Goal: Information Seeking & Learning: Check status

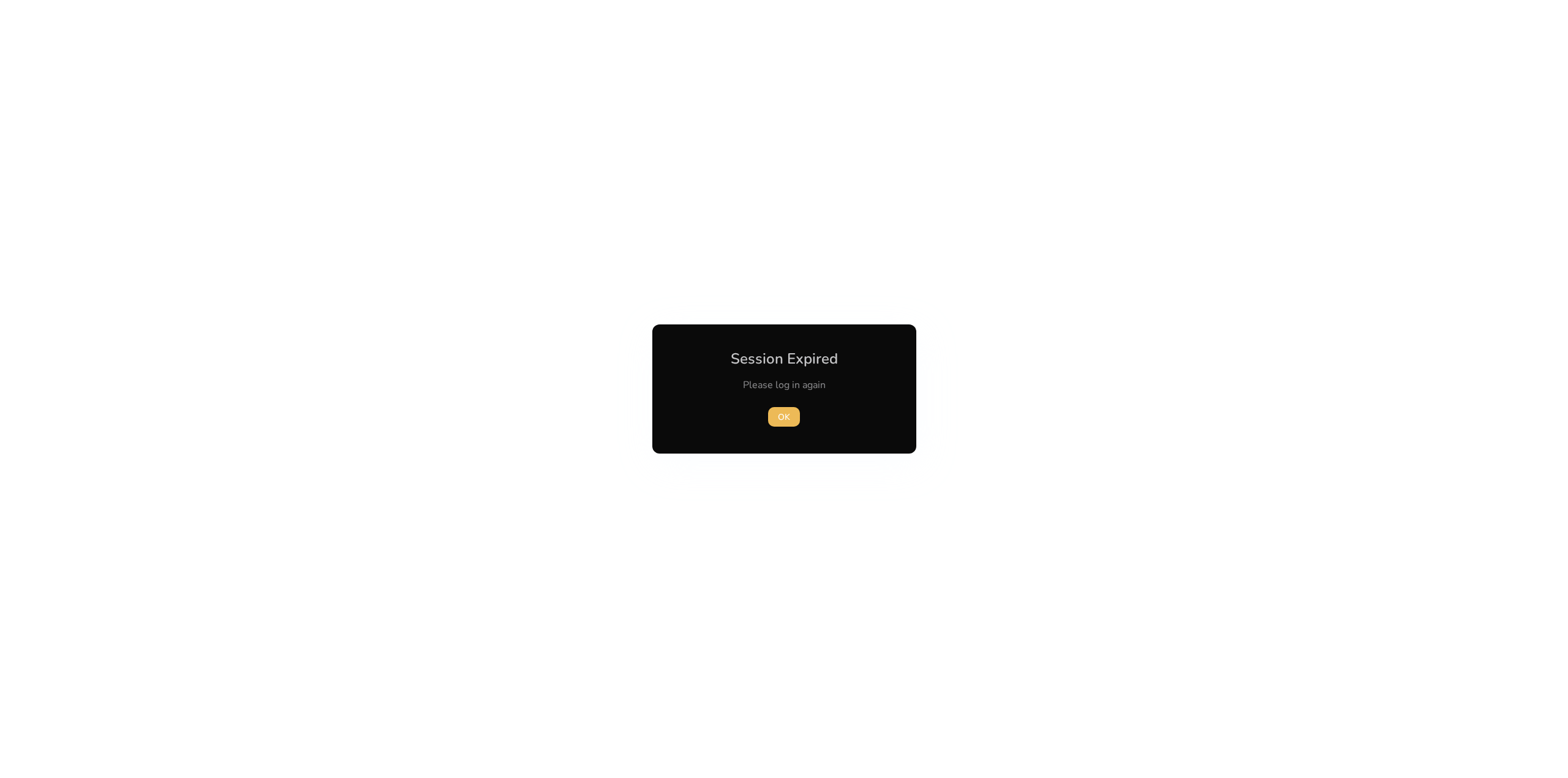
drag, startPoint x: 774, startPoint y: 425, endPoint x: 778, endPoint y: 419, distance: 7.2
click at [774, 424] on span "button" at bounding box center [783, 417] width 32 height 30
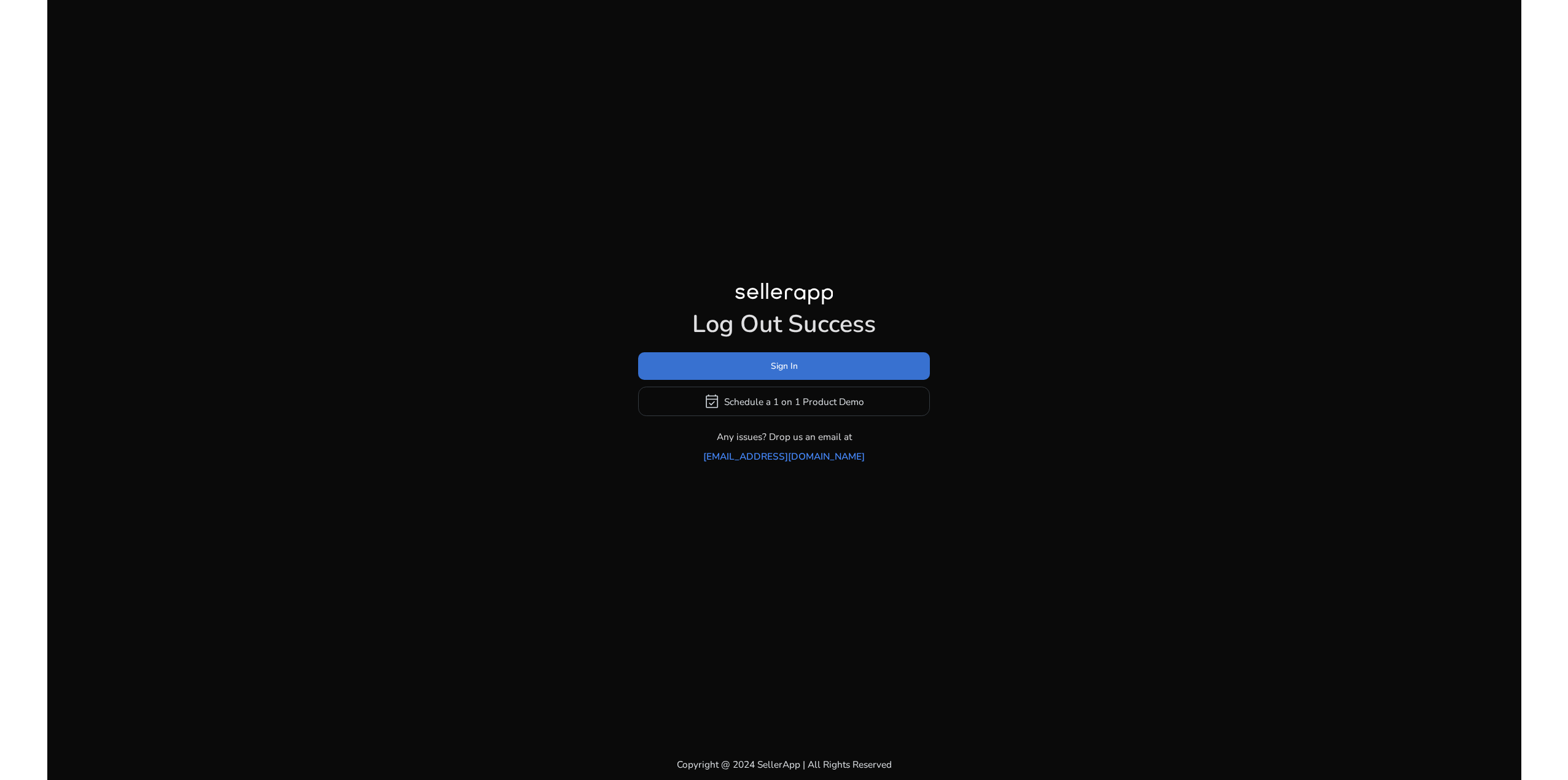
click at [780, 373] on span "Sign In" at bounding box center [784, 366] width 27 height 13
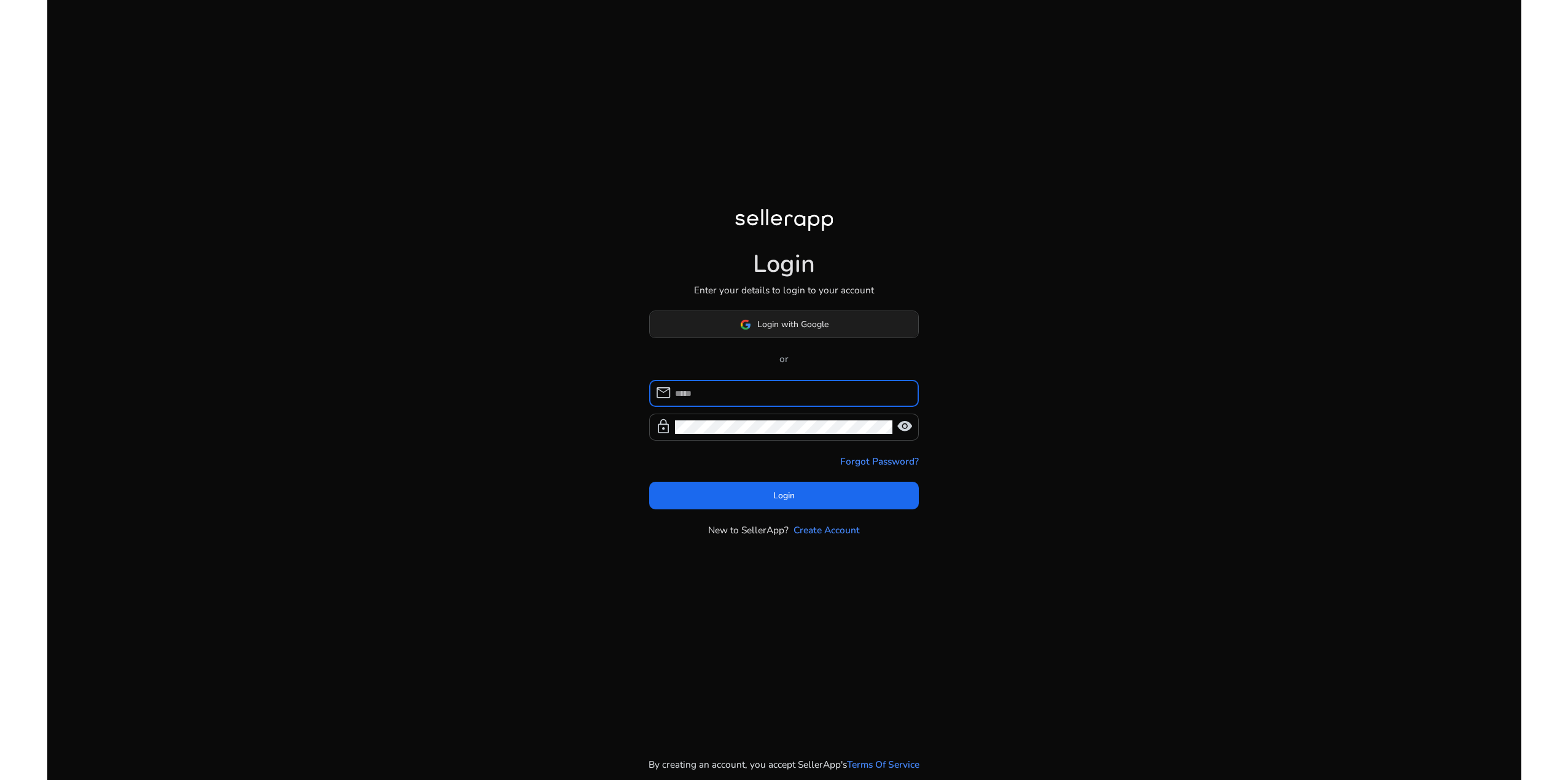
click at [822, 331] on button "Login with Google" at bounding box center [784, 324] width 270 height 27
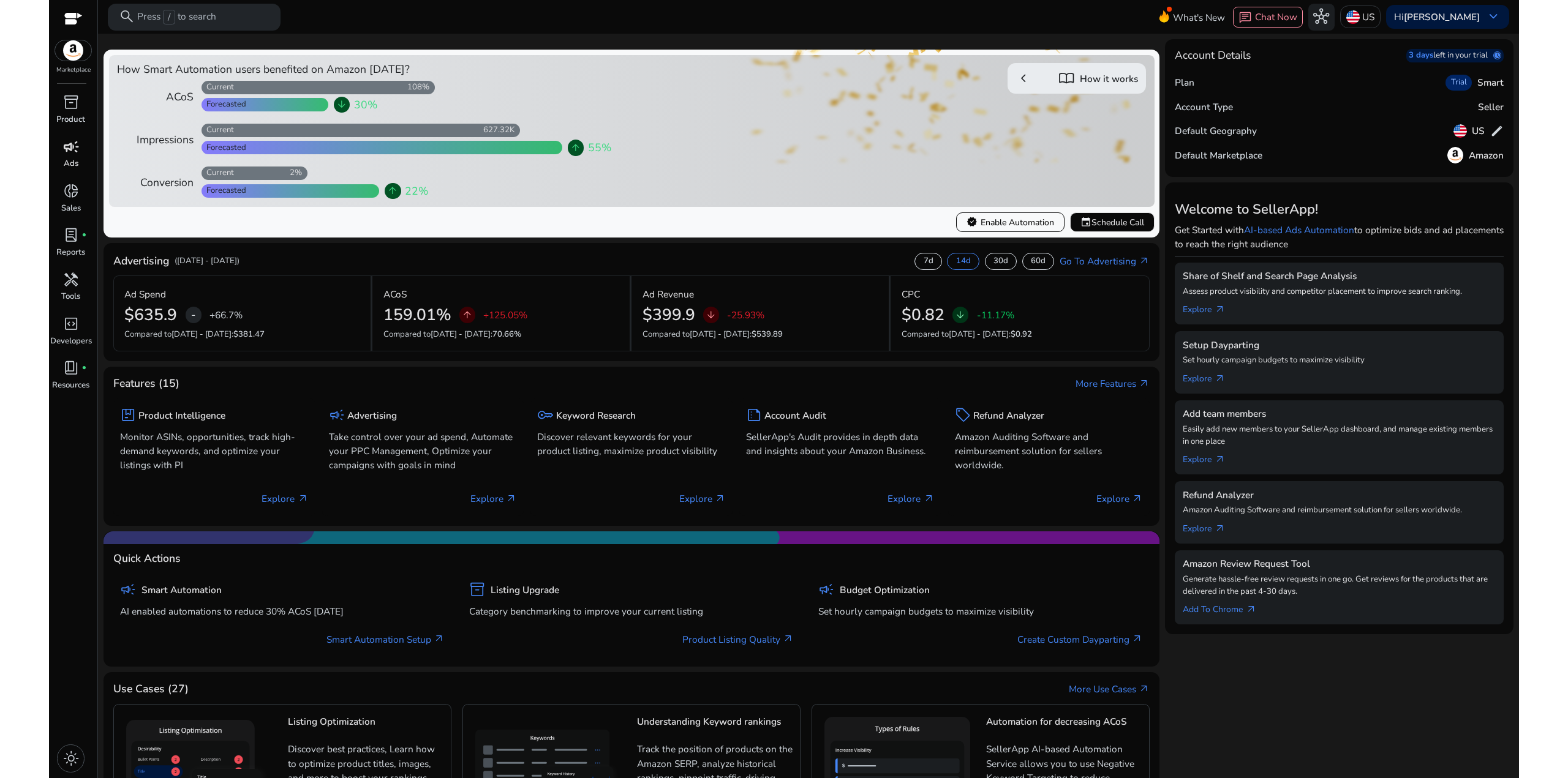
click at [68, 149] on span "campaign" at bounding box center [71, 147] width 16 height 16
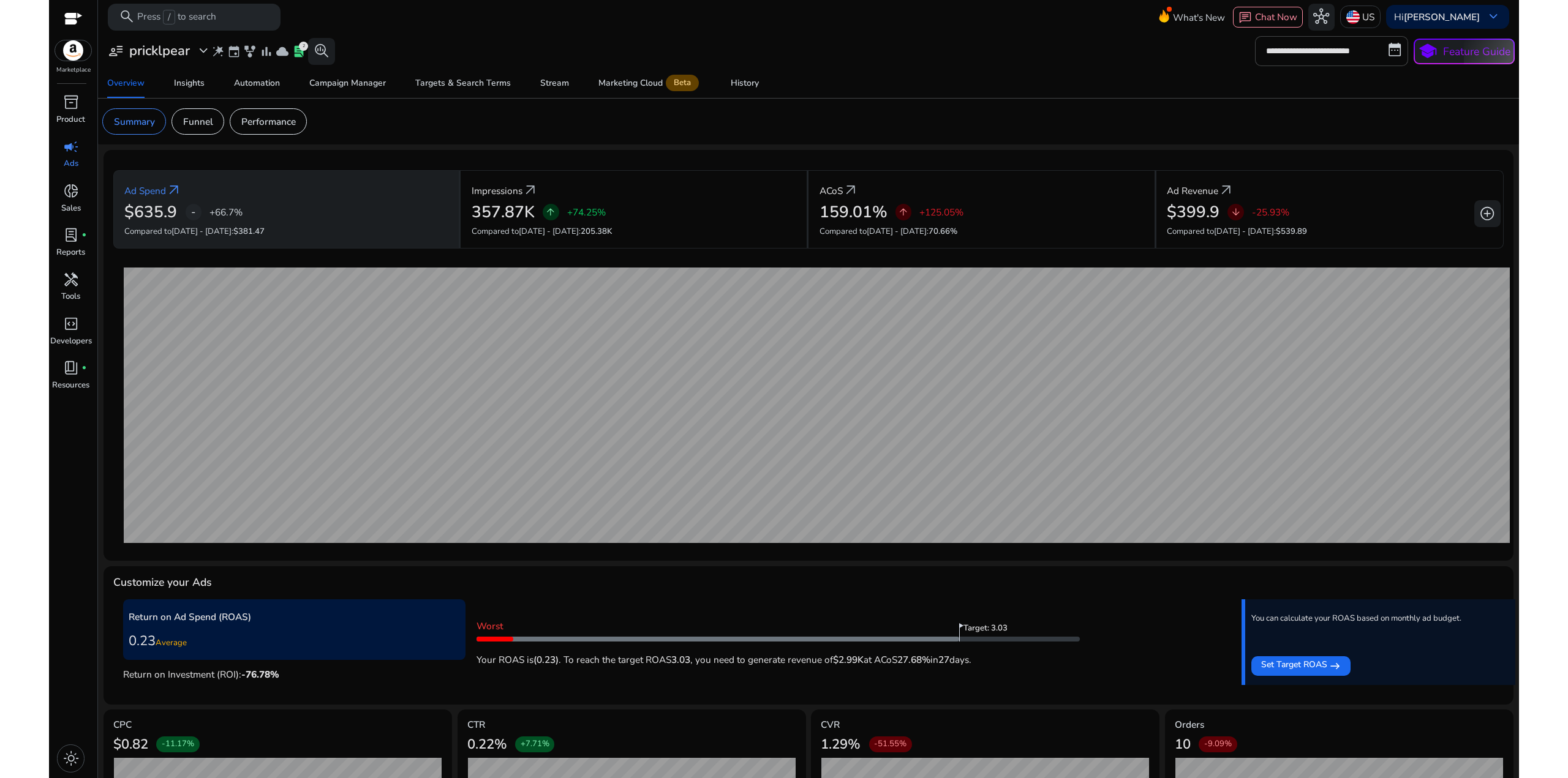
click at [227, 229] on span "[DATE] - [DATE]" at bounding box center [201, 231] width 60 height 11
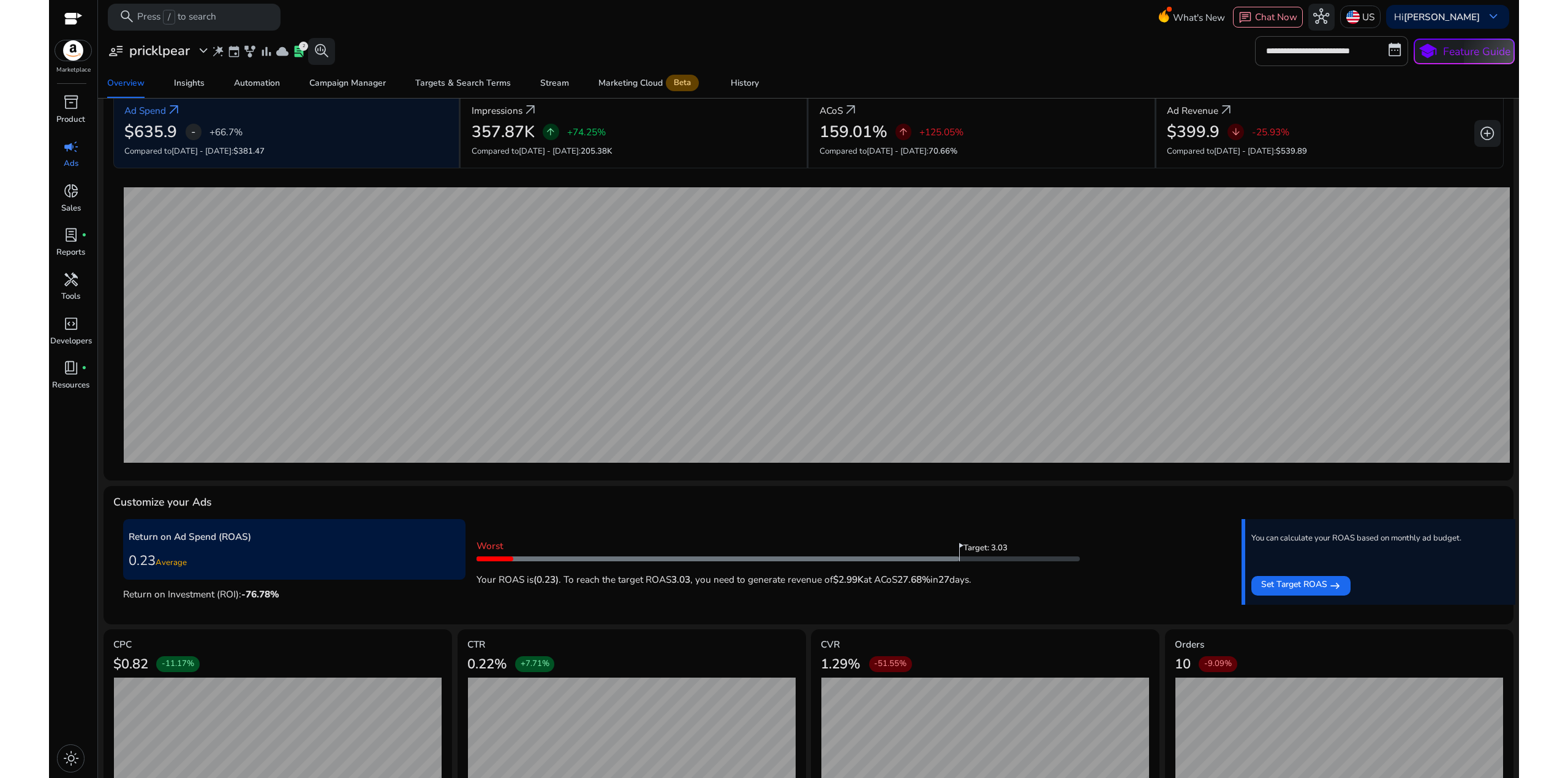
scroll to position [103, 0]
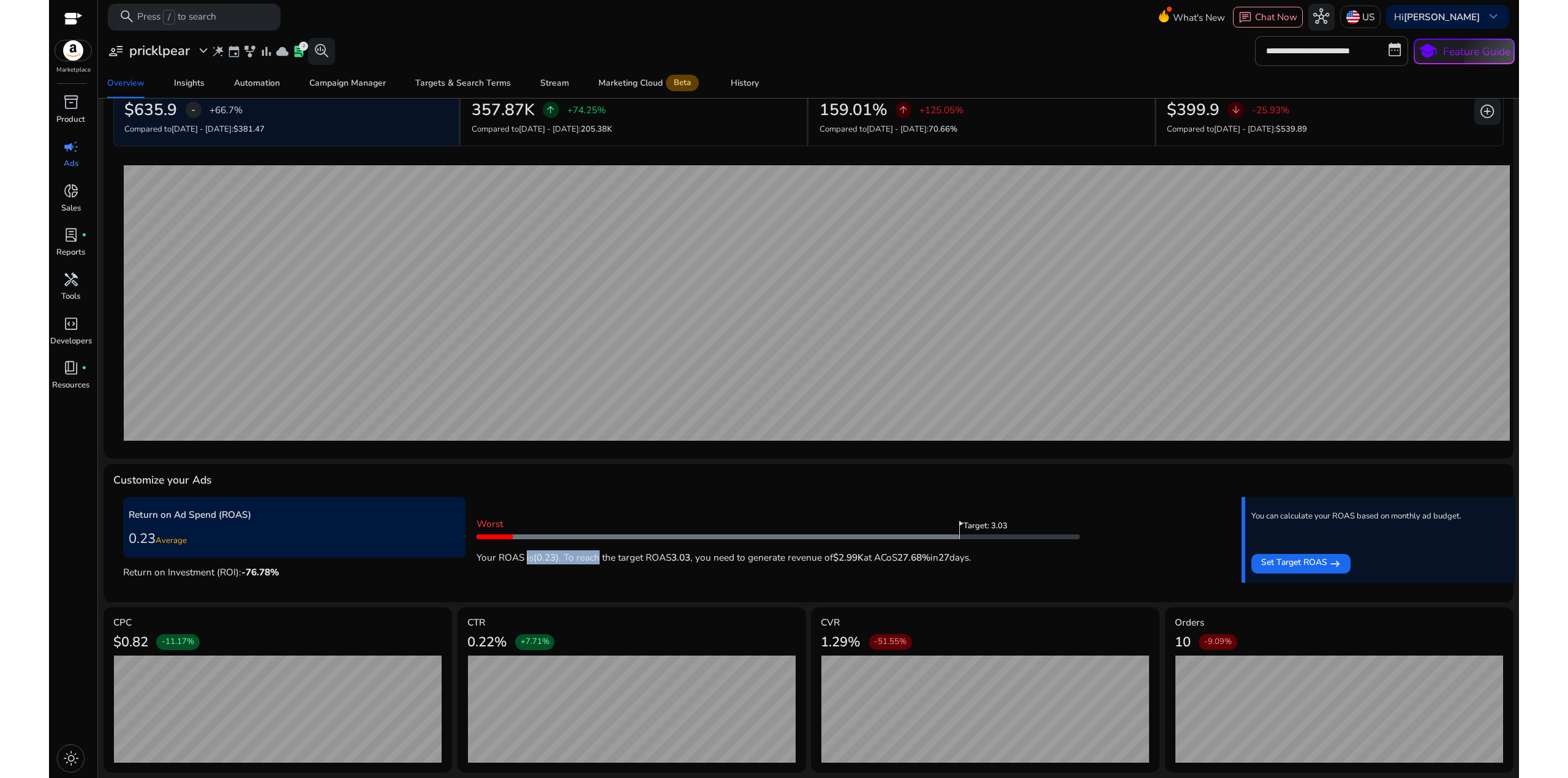
drag, startPoint x: 525, startPoint y: 559, endPoint x: 600, endPoint y: 559, distance: 75.0
click at [600, 559] on p "Your ROAS is (0.23) . To reach the target ROAS 3.03 , you need to generate reve…" at bounding box center [777, 554] width 603 height 20
drag, startPoint x: 588, startPoint y: 559, endPoint x: 811, endPoint y: 557, distance: 223.0
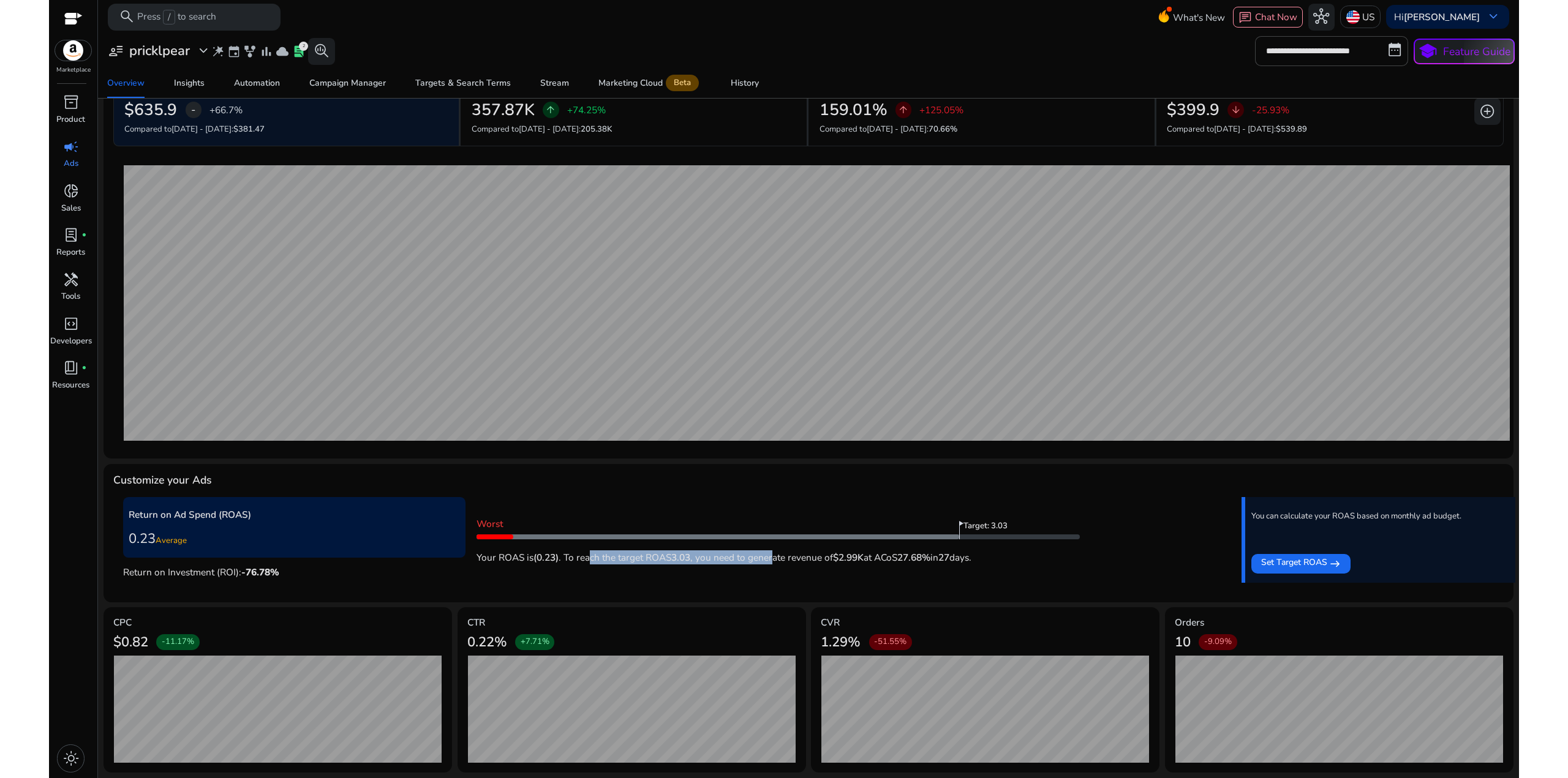
click at [797, 557] on p "Your ROAS is (0.23) . To reach the target ROAS 3.03 , you need to generate reve…" at bounding box center [777, 554] width 603 height 20
click at [811, 557] on p "Your ROAS is (0.23) . To reach the target ROAS 3.03 , you need to generate reve…" at bounding box center [777, 554] width 603 height 20
drag, startPoint x: 737, startPoint y: 562, endPoint x: 704, endPoint y: 560, distance: 33.1
click at [704, 560] on p "Your ROAS is (0.23) . To reach the target ROAS 3.03 , you need to generate reve…" at bounding box center [777, 554] width 603 height 20
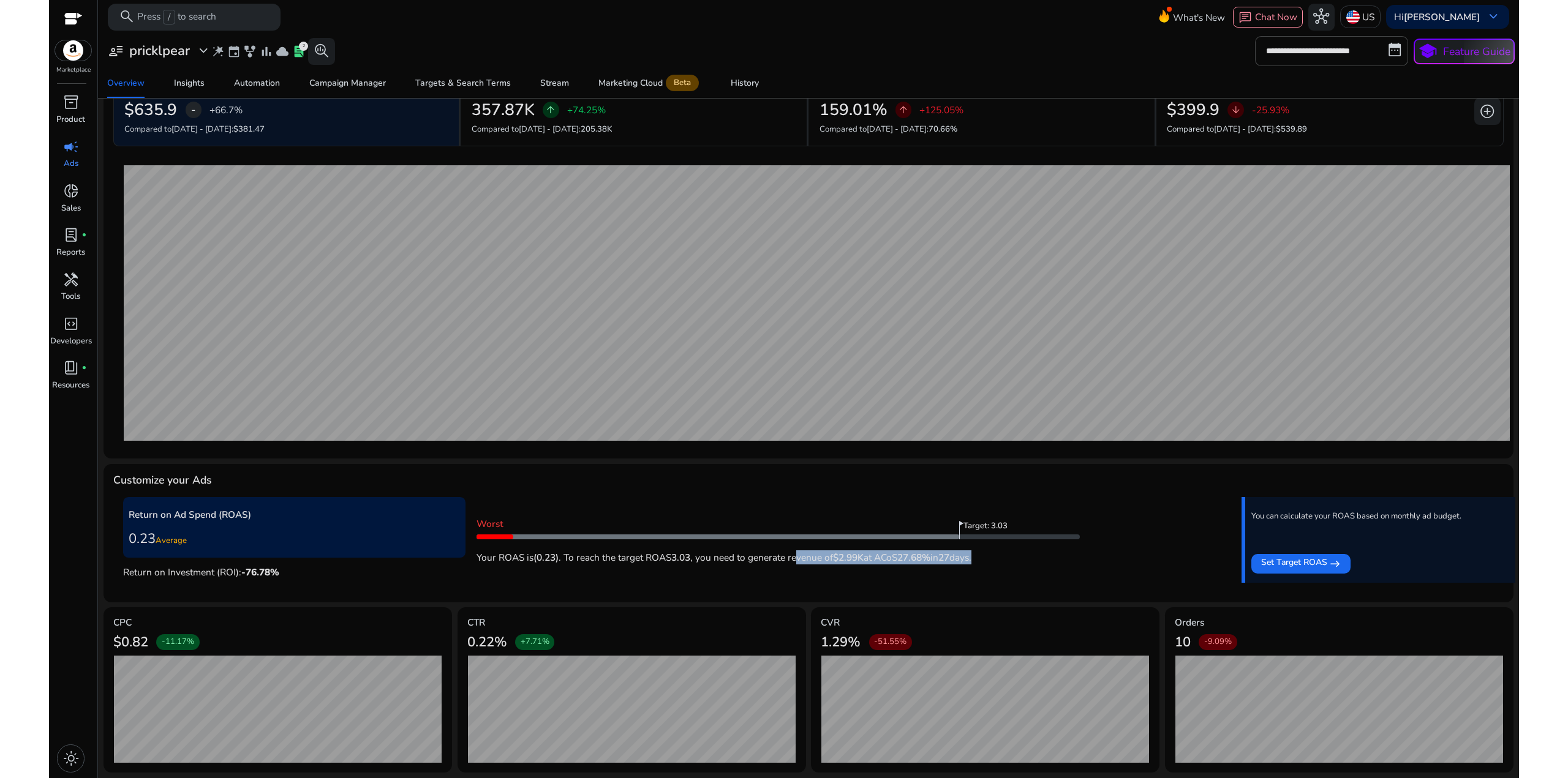
drag, startPoint x: 960, startPoint y: 555, endPoint x: 798, endPoint y: 558, distance: 162.0
click at [799, 558] on p "Your ROAS is (0.23) . To reach the target ROAS 3.03 , you need to generate reve…" at bounding box center [777, 554] width 603 height 20
click at [798, 558] on p "Your ROAS is (0.23) . To reach the target ROAS 3.03 , you need to generate reve…" at bounding box center [777, 554] width 603 height 20
drag, startPoint x: 894, startPoint y: 559, endPoint x: 839, endPoint y: 560, distance: 55.0
click at [839, 560] on p "Your ROAS is (0.23) . To reach the target ROAS 3.03 , you need to generate reve…" at bounding box center [777, 554] width 603 height 20
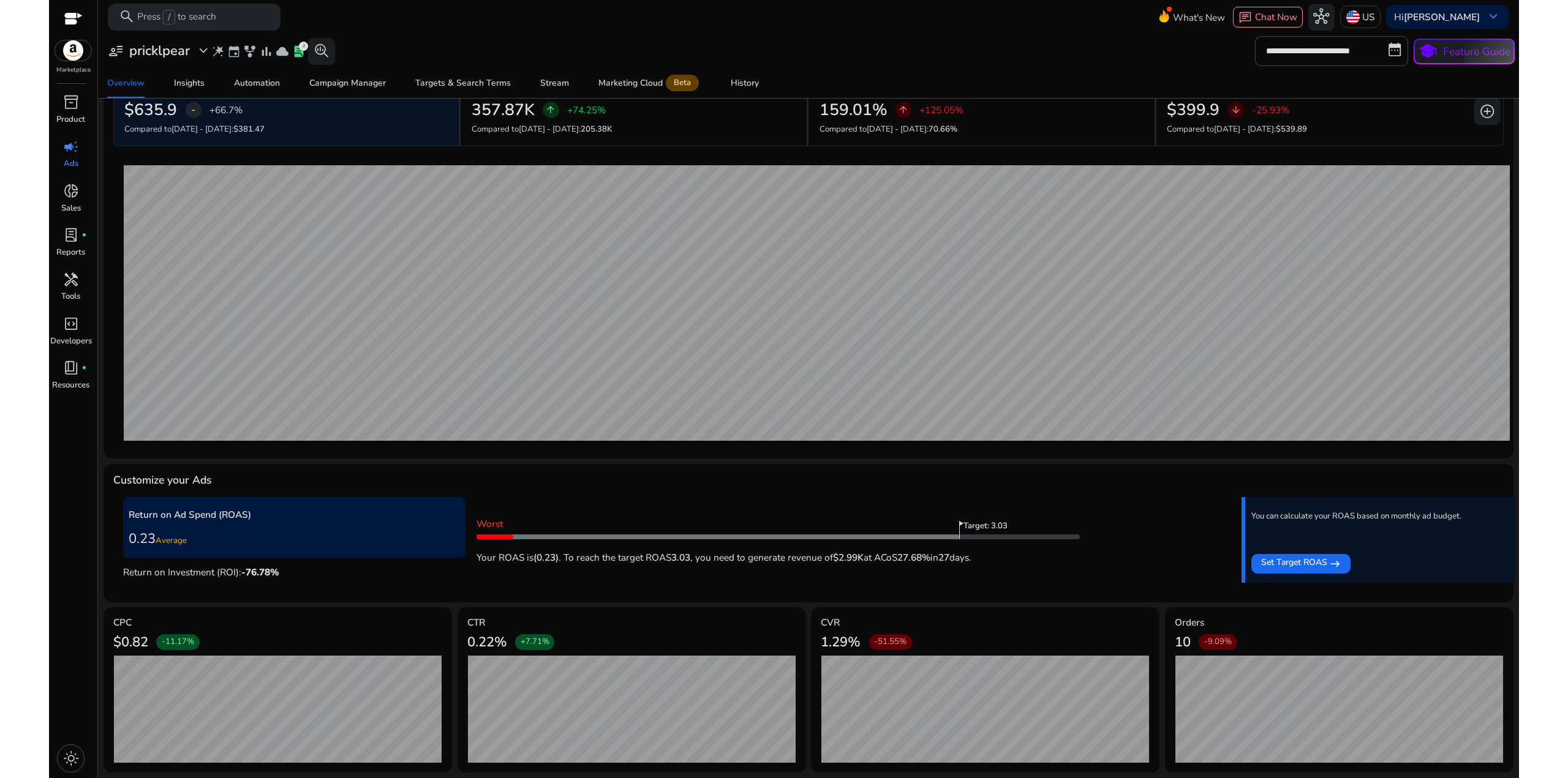
click at [839, 560] on b "$2.99K" at bounding box center [847, 557] width 30 height 13
drag, startPoint x: 810, startPoint y: 562, endPoint x: 740, endPoint y: 562, distance: 70.0
click at [740, 562] on p "Your ROAS is (0.23) . To reach the target ROAS 3.03 , you need to generate reve…" at bounding box center [777, 554] width 603 height 20
drag, startPoint x: 991, startPoint y: 557, endPoint x: 734, endPoint y: 562, distance: 257.0
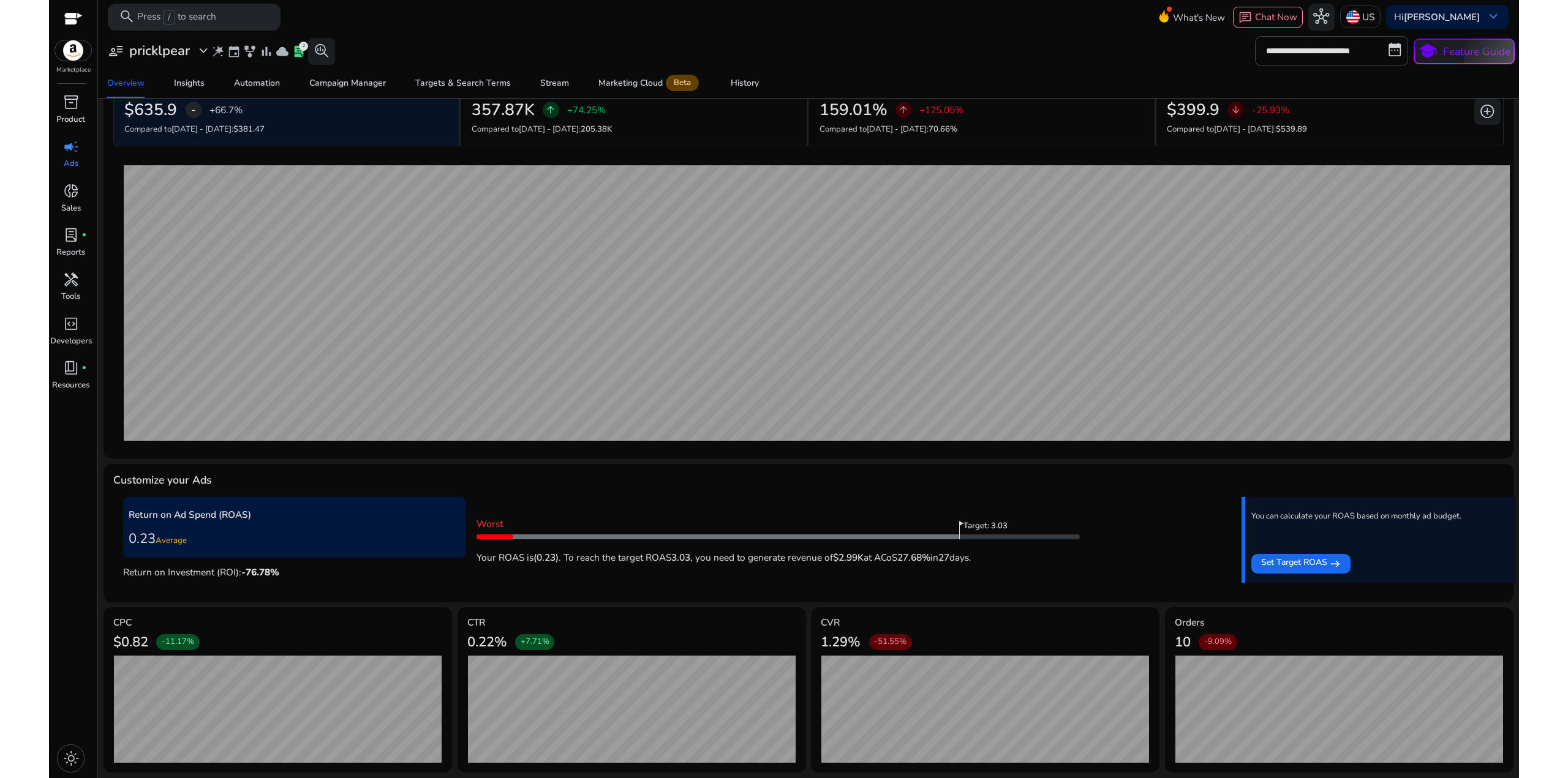
click at [734, 562] on p "Your ROAS is (0.23) . To reach the target ROAS 3.03 , you need to generate reve…" at bounding box center [777, 554] width 603 height 20
drag, startPoint x: 994, startPoint y: 564, endPoint x: 775, endPoint y: 559, distance: 219.1
click at [783, 559] on p "Your ROAS is (0.23) . To reach the target ROAS 3.03 , you need to generate reve…" at bounding box center [777, 554] width 603 height 20
click at [775, 559] on p "Your ROAS is (0.23) . To reach the target ROAS 3.03 , you need to generate reve…" at bounding box center [777, 554] width 603 height 20
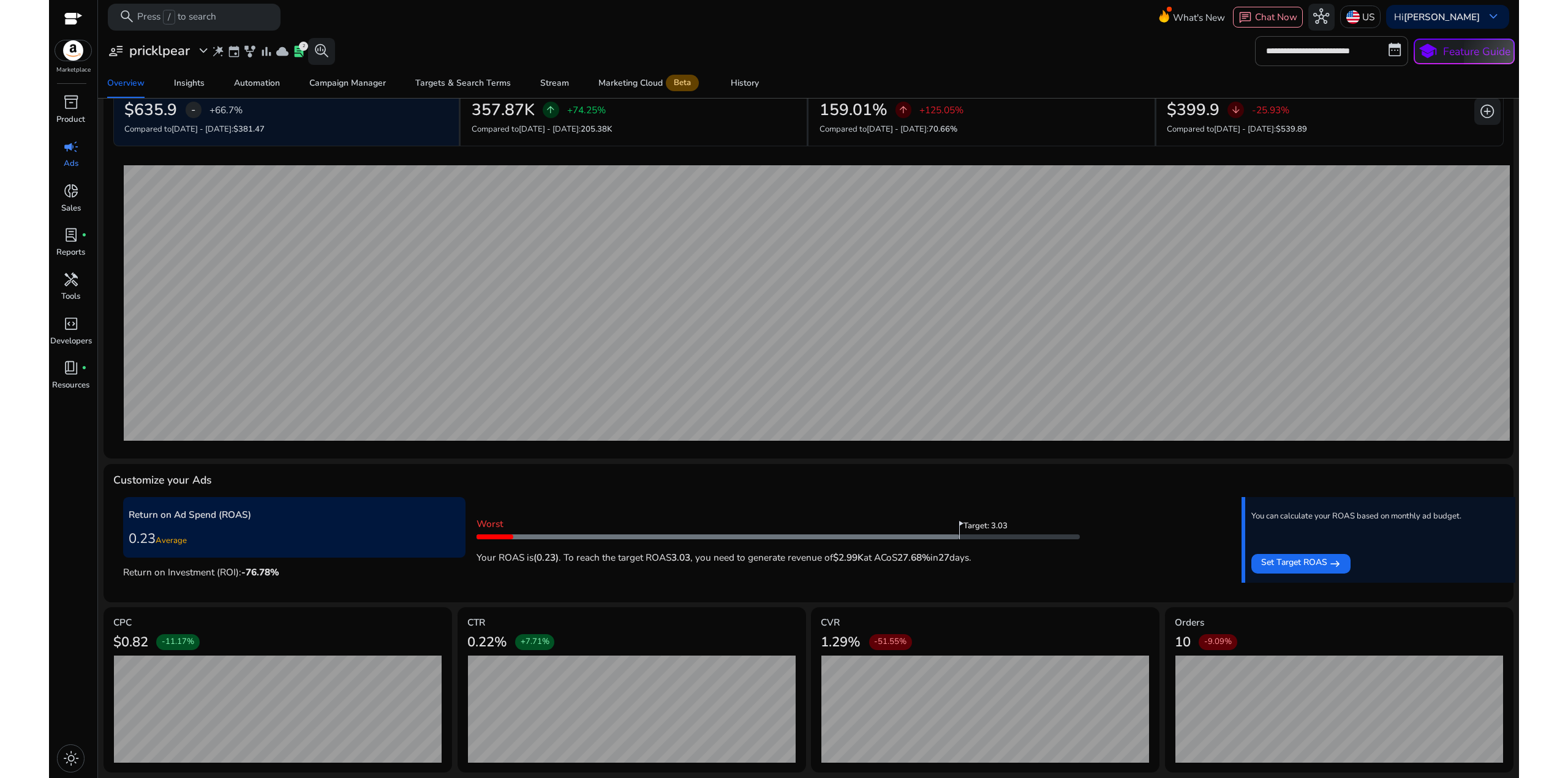
click at [1141, 560] on div "Worst Target: 3.03 Your ROAS is (0.23) . To reach the target ROAS 3.03 , you ne…" at bounding box center [853, 540] width 754 height 56
click at [1141, 548] on div "Worst Target: 3.03 Your ROAS is (0.23) . To reach the target ROAS 3.03 , you ne…" at bounding box center [853, 540] width 754 height 56
click at [1344, 636] on div "10 -9.09%" at bounding box center [1339, 642] width 329 height 27
click at [1105, 555] on div "Worst Target: 3.03 Your ROAS is (0.23) . To reach the target ROAS 3.03 , you ne…" at bounding box center [853, 540] width 754 height 56
